Goal: Information Seeking & Learning: Understand process/instructions

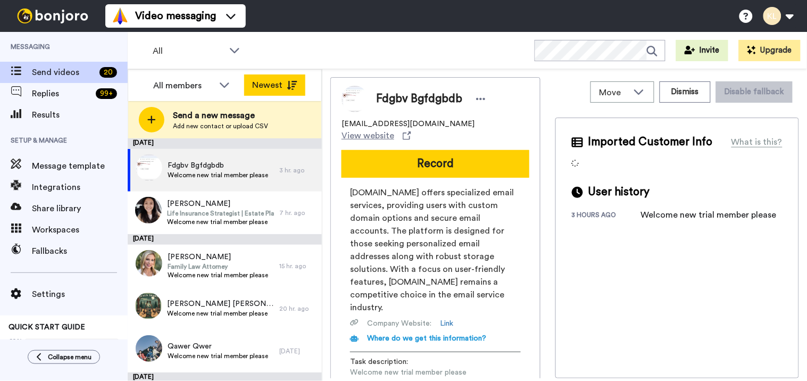
click at [290, 86] on icon at bounding box center [292, 85] width 11 height 9
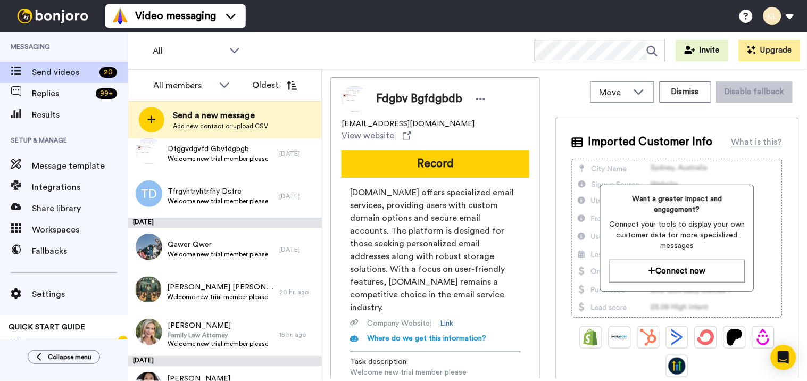
scroll to position [661, 0]
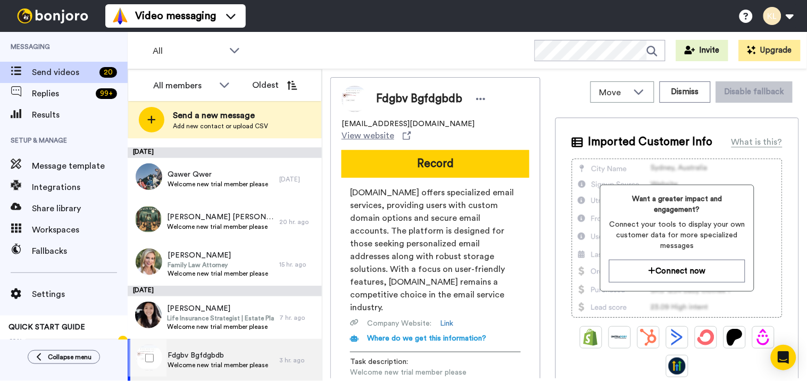
click at [185, 355] on span "Fdgbv Bgfdgbdb" at bounding box center [218, 355] width 101 height 11
click at [239, 359] on span "Fdgbv Bgfdgbdb" at bounding box center [218, 355] width 101 height 11
click at [668, 91] on button "Dismiss" at bounding box center [685, 91] width 51 height 21
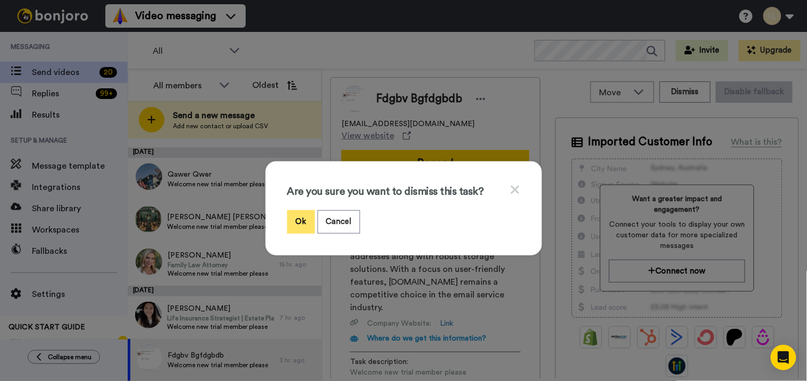
click at [289, 224] on button "Ok" at bounding box center [301, 221] width 28 height 23
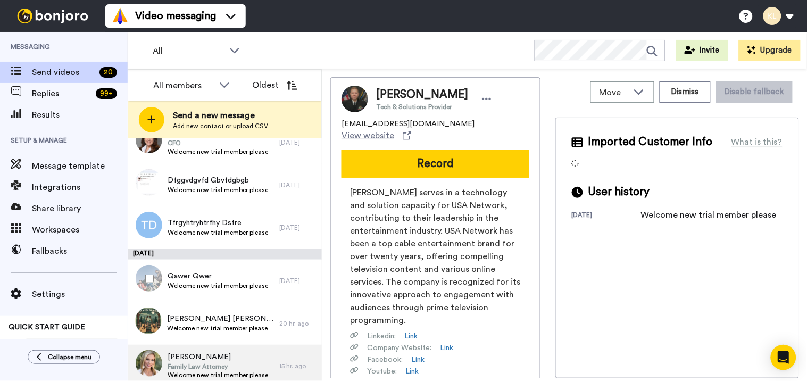
scroll to position [501, 0]
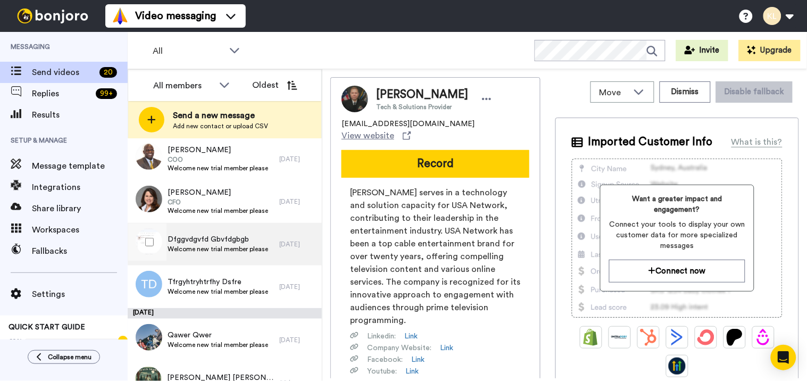
click at [225, 250] on span "Welcome new trial member please" at bounding box center [218, 249] width 101 height 9
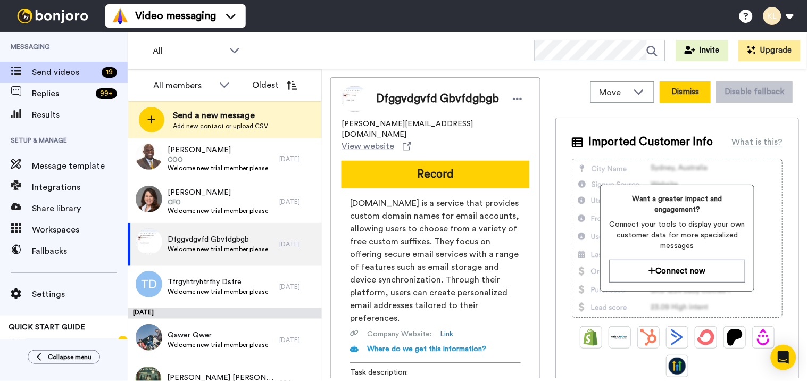
click at [666, 94] on button "Dismiss" at bounding box center [685, 91] width 51 height 21
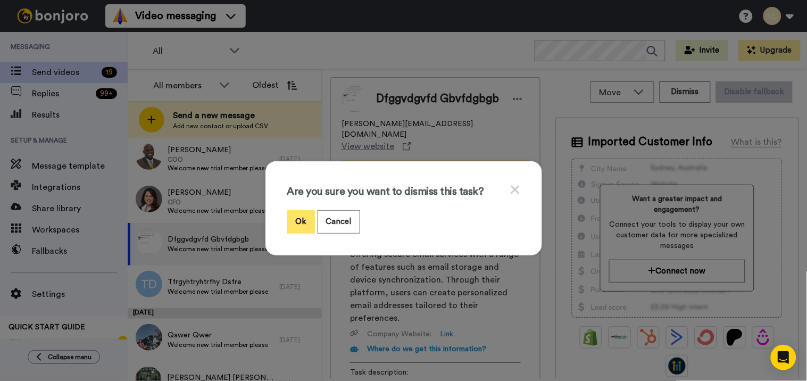
click at [296, 214] on button "Ok" at bounding box center [301, 221] width 28 height 23
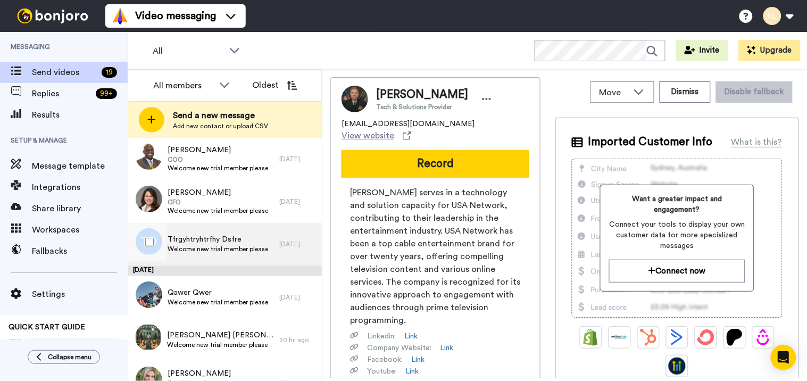
click at [248, 241] on span "Tfrgyhtryhtrfhy Dsfre" at bounding box center [218, 239] width 101 height 11
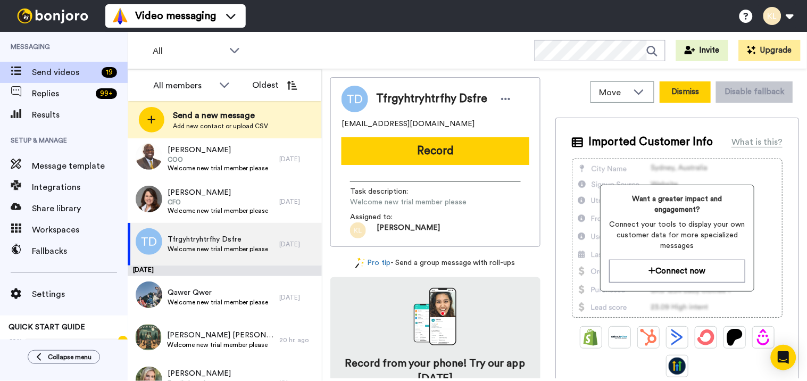
click at [681, 95] on button "Dismiss" at bounding box center [685, 91] width 51 height 21
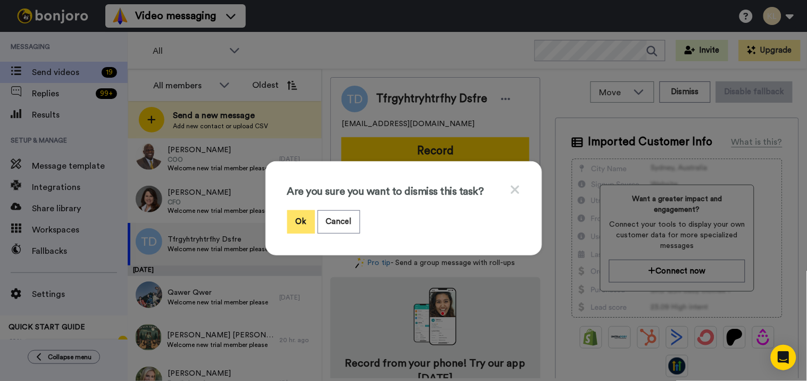
click at [298, 216] on button "Ok" at bounding box center [301, 221] width 28 height 23
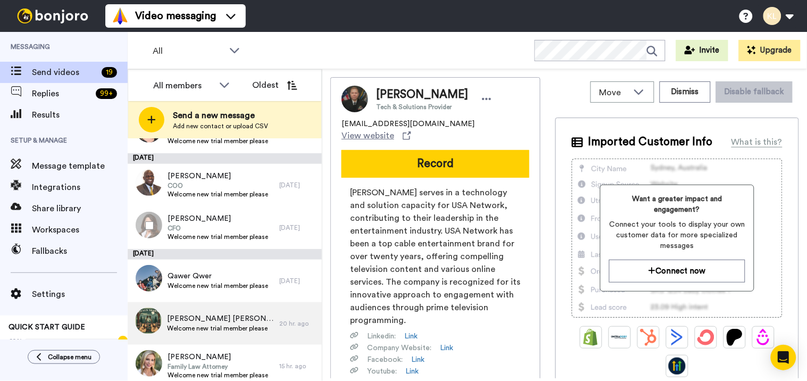
scroll to position [534, 0]
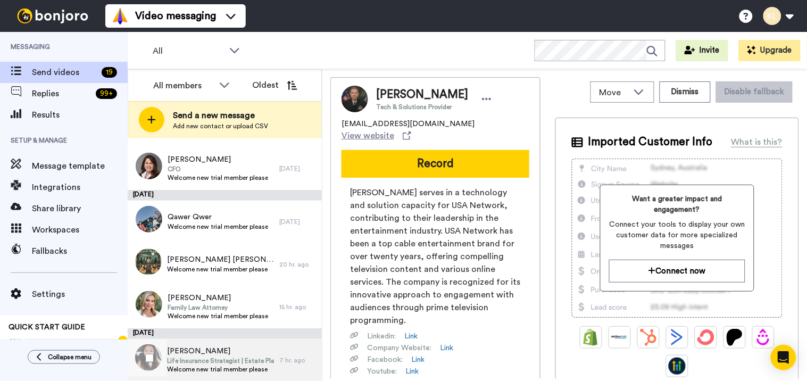
click at [214, 356] on span "Life Insurance Strategist | Estate Planner" at bounding box center [220, 360] width 107 height 9
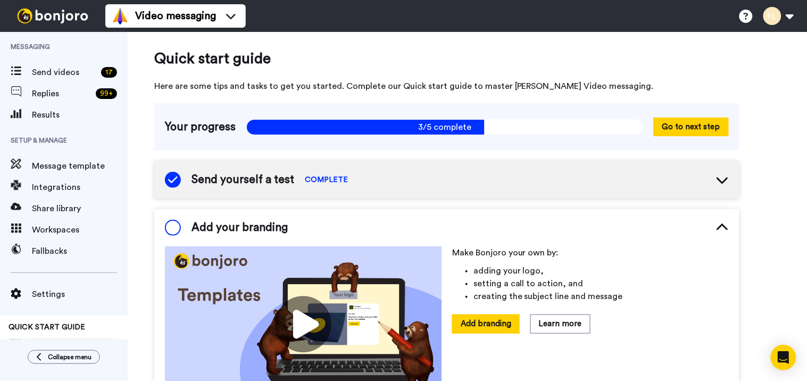
scroll to position [104, 0]
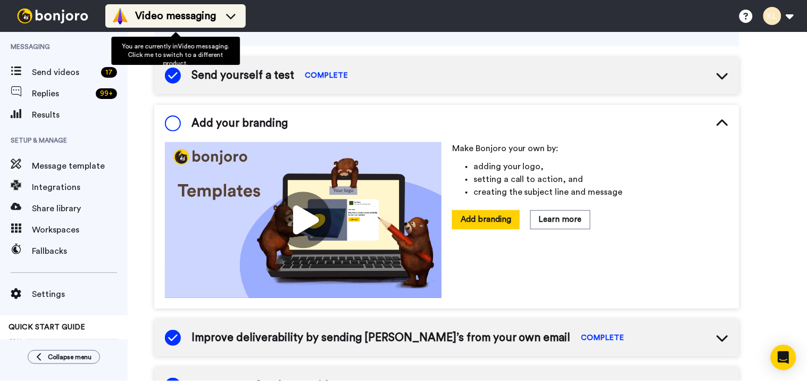
click at [165, 17] on span "Video messaging" at bounding box center [175, 16] width 81 height 15
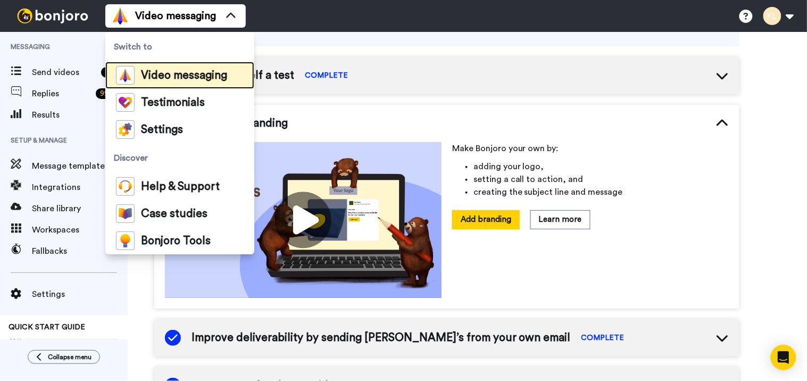
click at [195, 66] on div "Video messaging" at bounding box center [171, 75] width 111 height 19
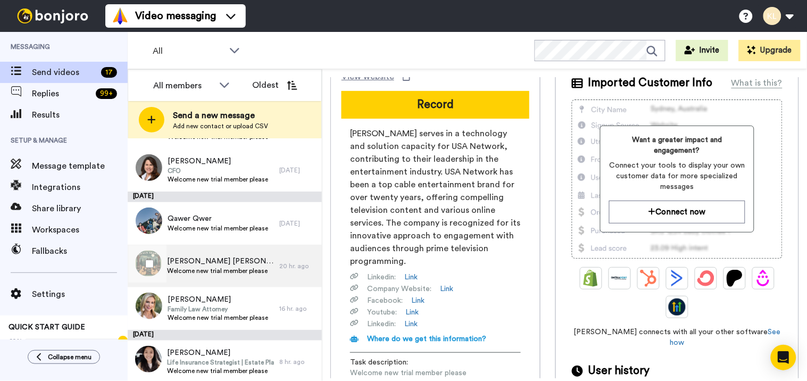
scroll to position [534, 0]
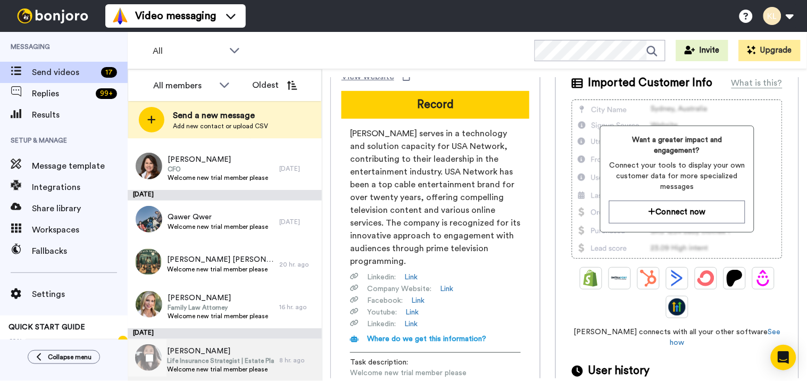
click at [222, 359] on span "Life Insurance Strategist | Estate Planner" at bounding box center [220, 360] width 107 height 9
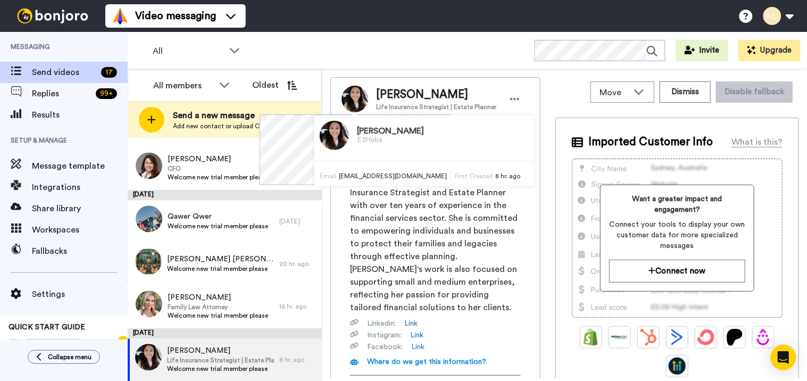
click at [352, 96] on img at bounding box center [354, 99] width 27 height 27
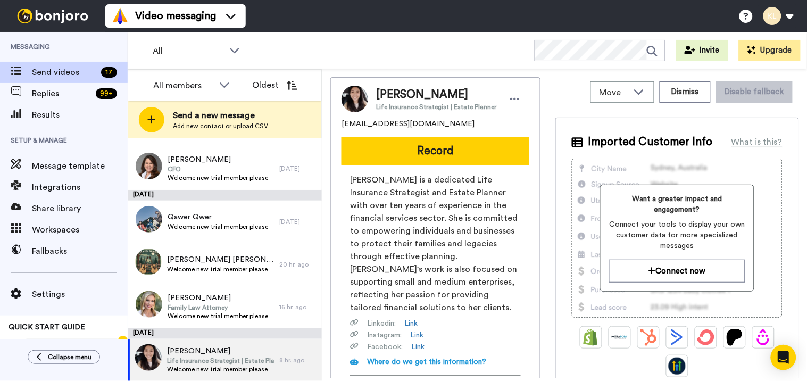
click at [388, 47] on div "All WORKSPACES View all All Default Task List + Add a new workspace Invite Upgr…" at bounding box center [467, 50] width 679 height 37
